Goal: Check status

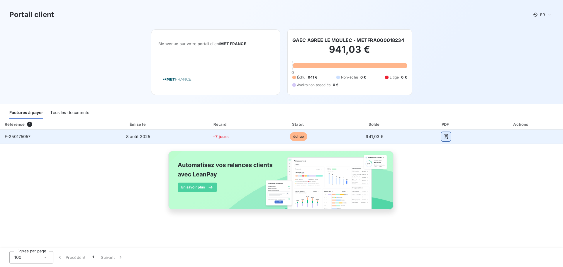
click at [445, 136] on icon "button" at bounding box center [445, 136] width 4 height 5
click at [448, 140] on button "button" at bounding box center [445, 136] width 9 height 9
